Goal: Task Accomplishment & Management: Manage account settings

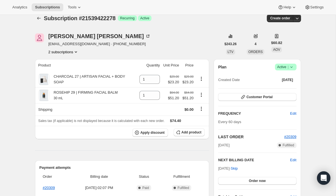
scroll to position [10, 0]
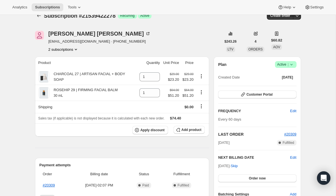
click at [75, 49] on icon "Product actions" at bounding box center [76, 49] width 6 height 6
click at [72, 58] on span "11445502022" at bounding box center [63, 60] width 39 height 6
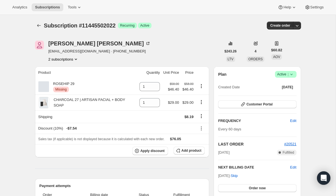
click at [293, 75] on icon at bounding box center [292, 74] width 6 height 6
click at [71, 54] on div "[PERSON_NAME] [EMAIL_ADDRESS][DOMAIN_NAME] · [PHONE_NUMBER] 2 subscriptions" at bounding box center [99, 51] width 102 height 21
click at [70, 60] on button "2 subscriptions" at bounding box center [63, 59] width 31 height 6
click at [70, 80] on span "21539422278" at bounding box center [63, 79] width 39 height 6
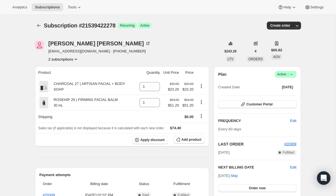
click at [69, 60] on button "2 subscriptions" at bounding box center [63, 59] width 31 height 6
click at [70, 69] on span "11445502022" at bounding box center [63, 70] width 39 height 6
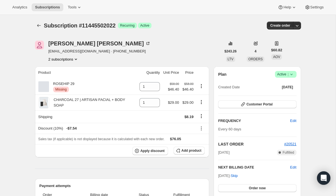
click at [293, 74] on icon at bounding box center [292, 74] width 6 height 6
click at [287, 94] on span "Cancel subscription" at bounding box center [284, 95] width 32 height 4
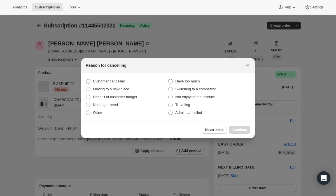
click at [121, 81] on span "Customer cancelled" at bounding box center [109, 81] width 32 height 4
click at [86, 79] on input "Customer cancelled" at bounding box center [86, 79] width 0 height 0
radio input "true"
click at [234, 127] on span "Continue" at bounding box center [239, 129] width 15 height 4
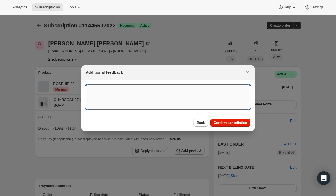
click at [187, 96] on textarea ":rjb:" at bounding box center [168, 96] width 165 height 25
paste textarea "15085"
type textarea "Customer Cancelled, Ticket # 15085"
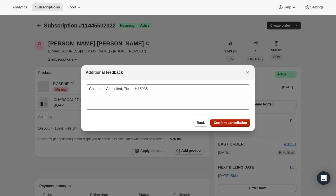
click at [225, 124] on span "Confirm cancellation" at bounding box center [230, 122] width 33 height 4
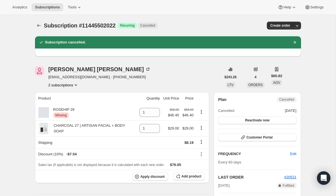
click at [62, 85] on button "2 subscriptions" at bounding box center [63, 85] width 31 height 6
click at [66, 104] on span "21539422278" at bounding box center [55, 105] width 22 height 4
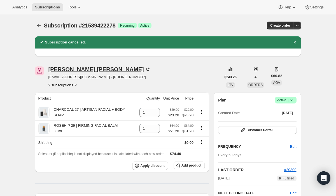
click at [68, 69] on div "[PERSON_NAME]" at bounding box center [99, 69] width 102 height 6
click at [60, 84] on button "2 subscriptions" at bounding box center [63, 85] width 31 height 6
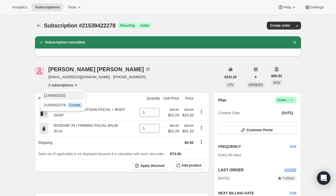
click at [64, 94] on span "11445502022" at bounding box center [55, 95] width 22 height 4
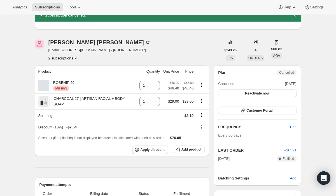
scroll to position [29, 0]
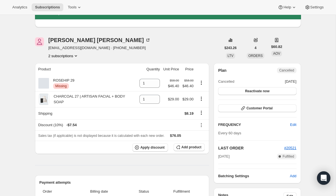
click at [75, 55] on icon "Product actions" at bounding box center [76, 56] width 6 height 6
click at [76, 74] on span "21539422278" at bounding box center [63, 76] width 39 height 6
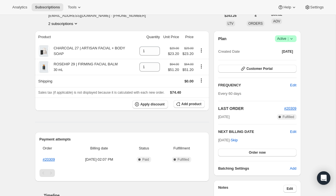
scroll to position [66, 0]
